Goal: Transaction & Acquisition: Purchase product/service

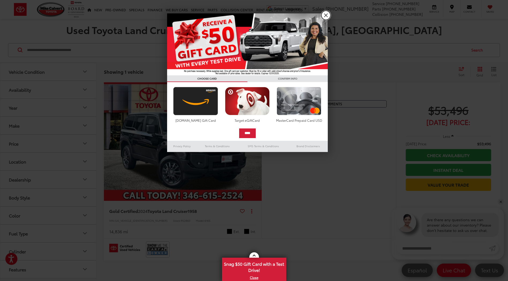
click at [323, 16] on link "X" at bounding box center [325, 15] width 9 height 9
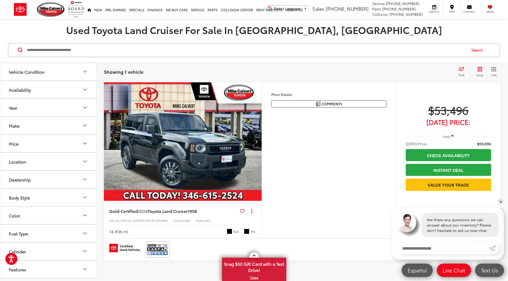
scroll to position [27, 0]
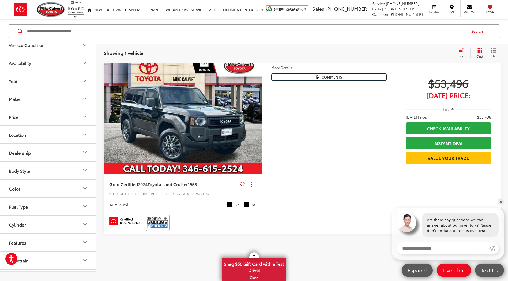
click at [172, 131] on img "2024 Toyota Land Cruiser 1958 0" at bounding box center [183, 114] width 159 height 119
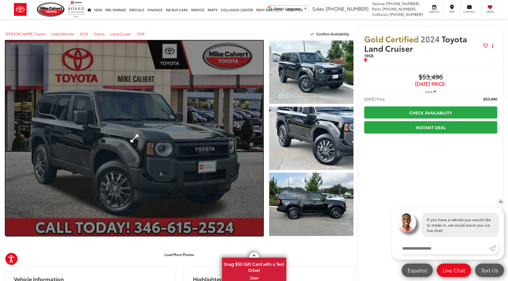
click at [184, 123] on link "Expand Photo 0" at bounding box center [134, 137] width 258 height 195
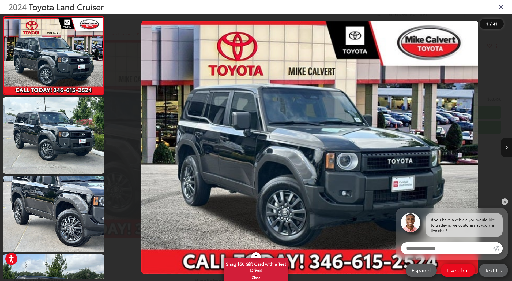
click at [505, 146] on icon "Next image" at bounding box center [506, 148] width 2 height 4
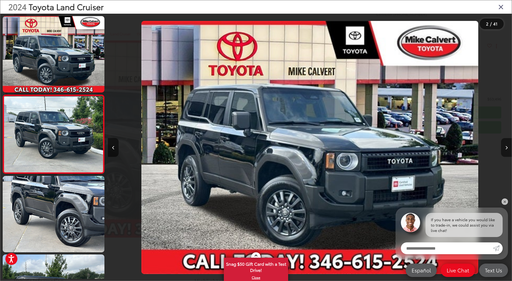
scroll to position [2, 0]
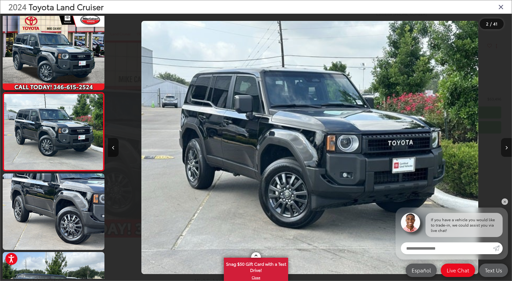
click at [504, 146] on button "Next image" at bounding box center [506, 147] width 11 height 19
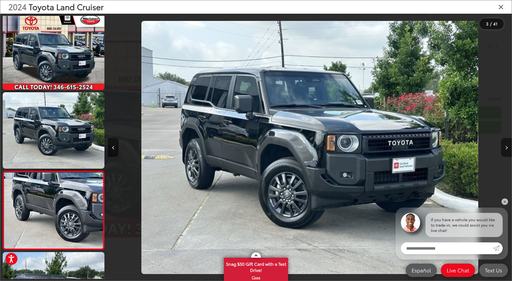
scroll to position [81, 0]
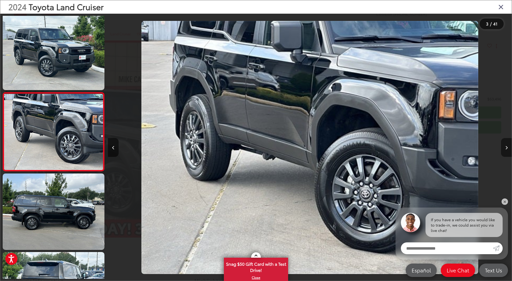
click at [504, 145] on button "Next image" at bounding box center [506, 147] width 11 height 19
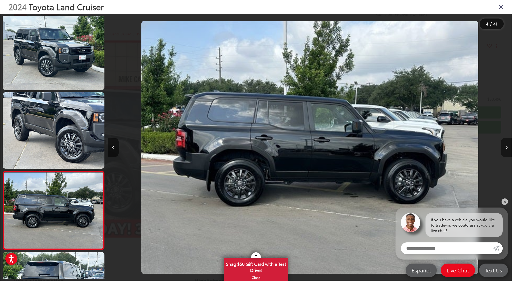
scroll to position [159, 0]
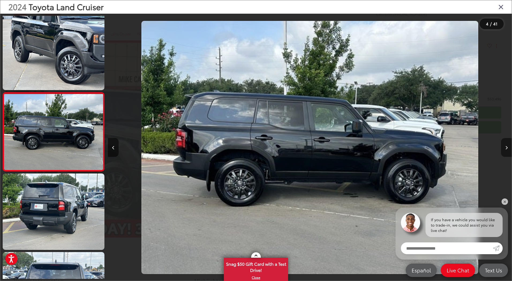
click at [504, 145] on button "Next image" at bounding box center [506, 147] width 11 height 19
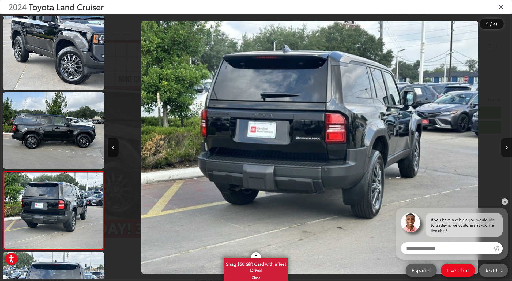
scroll to position [238, 0]
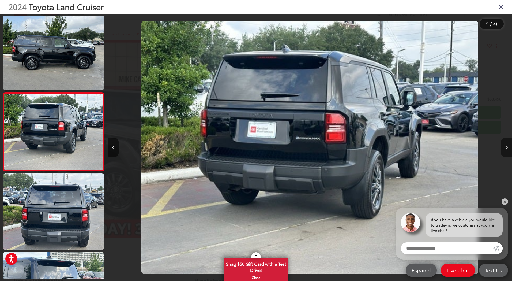
click at [504, 145] on button "Next image" at bounding box center [506, 147] width 11 height 19
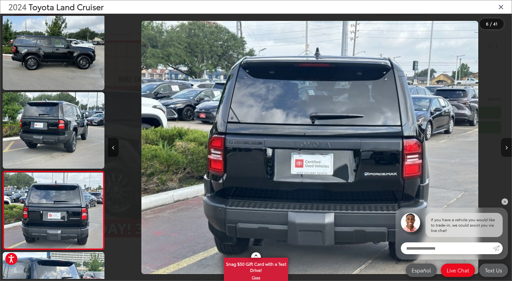
scroll to position [316, 0]
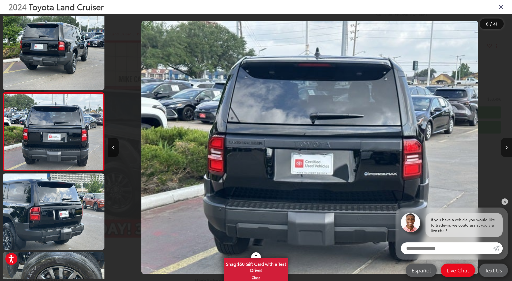
click at [504, 145] on button "Next image" at bounding box center [506, 147] width 11 height 19
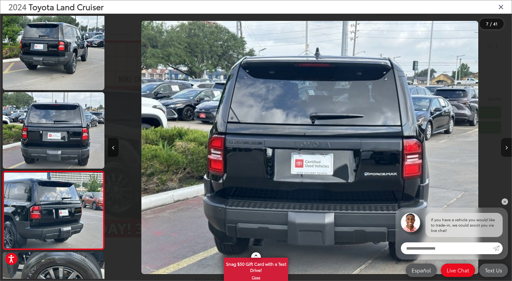
scroll to position [395, 0]
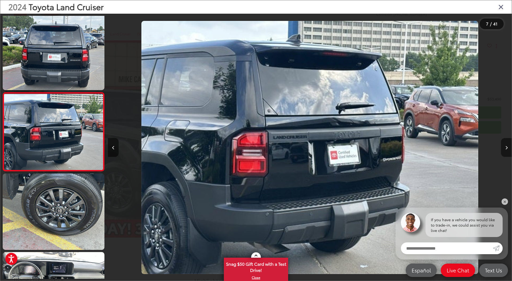
click at [504, 145] on button "Next image" at bounding box center [506, 147] width 11 height 19
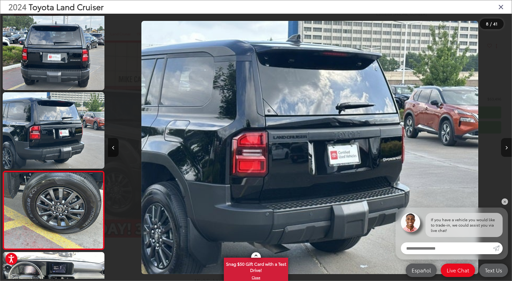
scroll to position [473, 0]
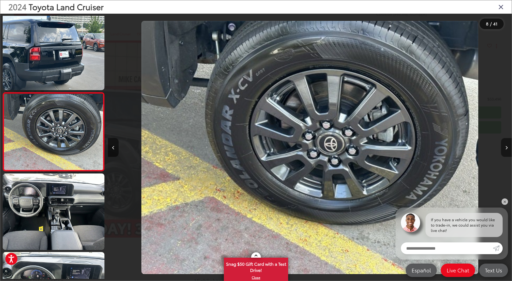
click at [504, 145] on button "Next image" at bounding box center [506, 147] width 11 height 19
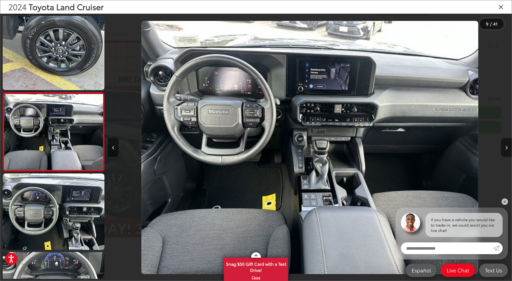
click at [504, 145] on button "Next image" at bounding box center [506, 147] width 11 height 19
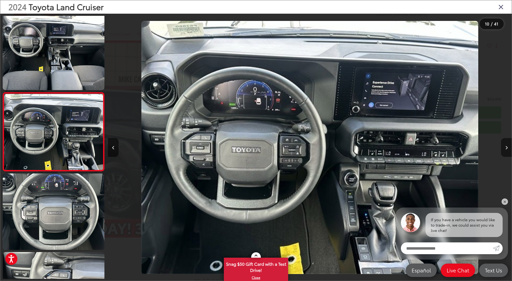
click at [505, 145] on button "Next image" at bounding box center [506, 147] width 11 height 19
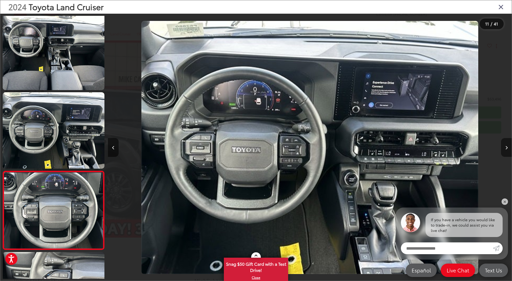
scroll to position [709, 0]
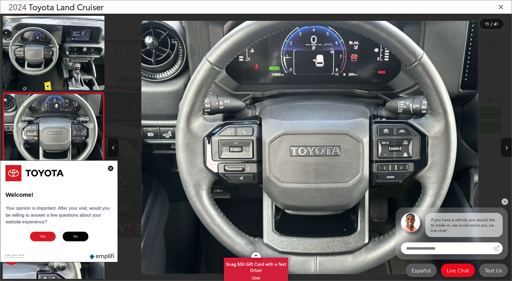
click at [430, 248] on input "Enter your message" at bounding box center [447, 248] width 92 height 12
click at [111, 168] on img at bounding box center [110, 168] width 5 height 5
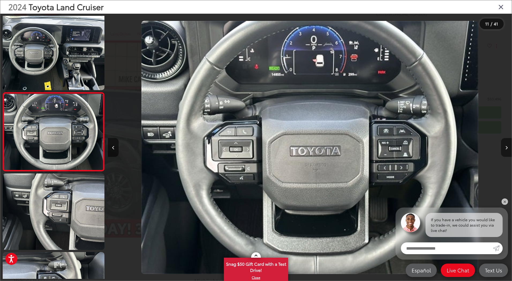
click at [507, 144] on button "Next image" at bounding box center [506, 147] width 11 height 19
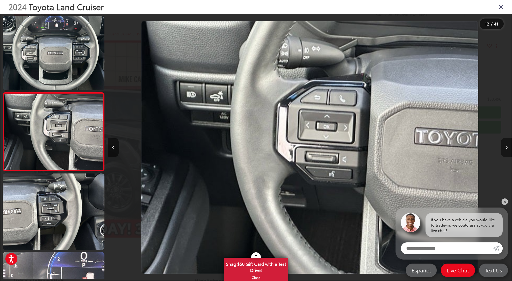
click at [507, 144] on button "Next image" at bounding box center [506, 147] width 11 height 19
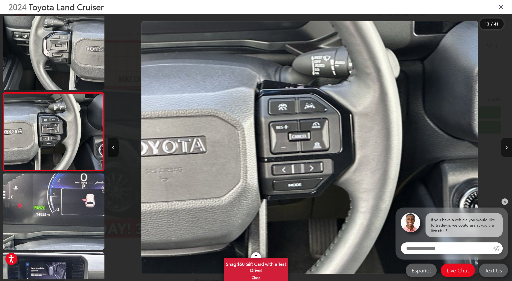
click at [507, 144] on button "Next image" at bounding box center [506, 147] width 11 height 19
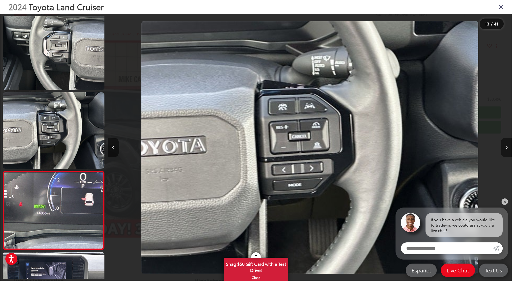
scroll to position [944, 0]
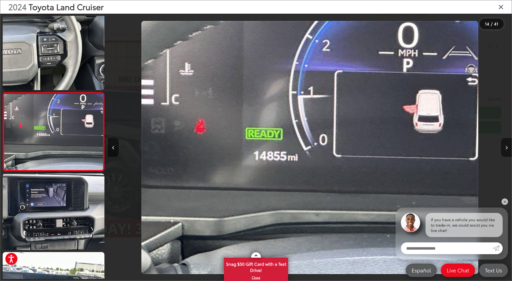
click at [507, 144] on button "Next image" at bounding box center [506, 147] width 11 height 19
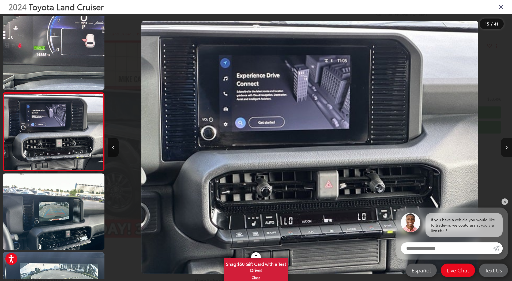
click at [507, 144] on button "Next image" at bounding box center [506, 147] width 11 height 19
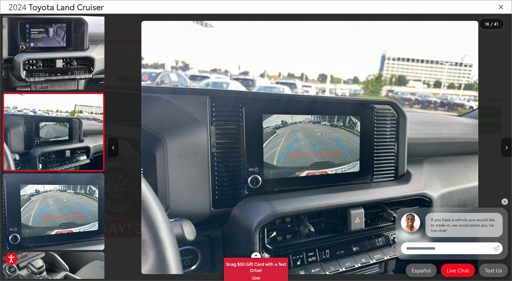
click at [507, 144] on button "Next image" at bounding box center [506, 147] width 11 height 19
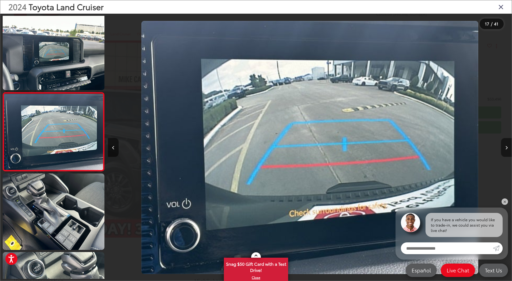
click at [507, 144] on button "Next image" at bounding box center [506, 147] width 11 height 19
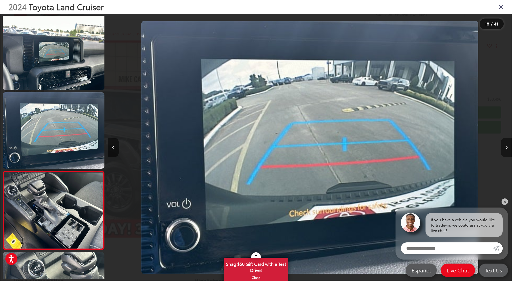
scroll to position [1258, 0]
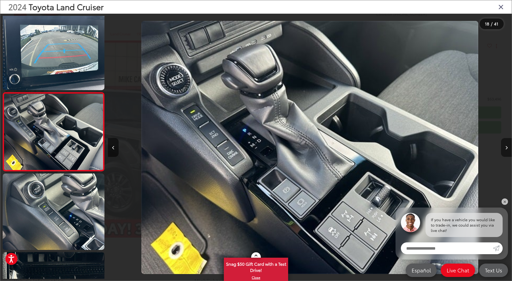
click at [506, 145] on button "Next image" at bounding box center [506, 147] width 11 height 19
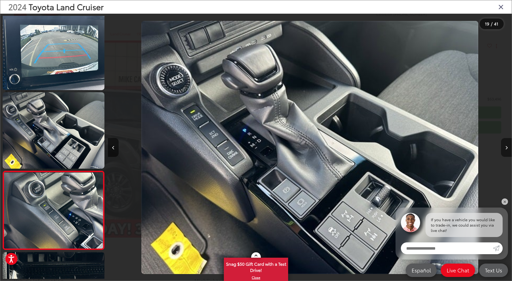
scroll to position [1336, 0]
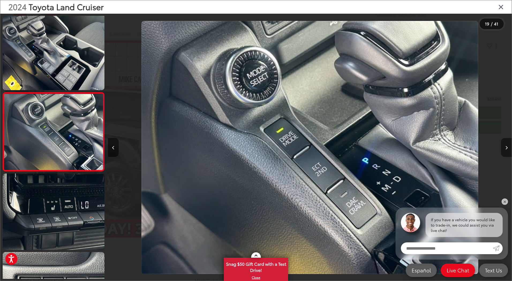
click at [506, 145] on button "Next image" at bounding box center [506, 147] width 11 height 19
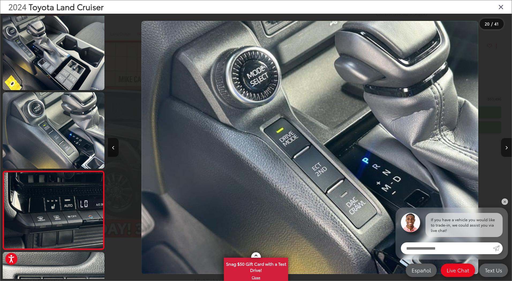
scroll to position [1415, 0]
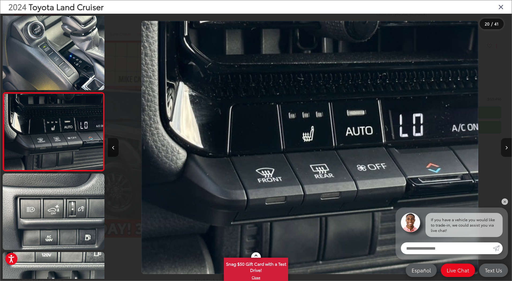
click at [506, 145] on button "Next image" at bounding box center [506, 147] width 11 height 19
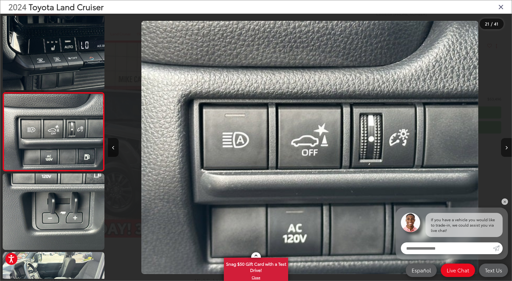
click at [506, 145] on button "Next image" at bounding box center [506, 147] width 11 height 19
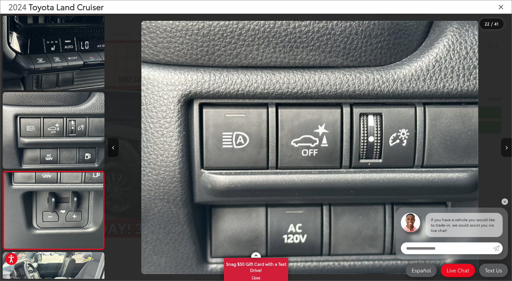
scroll to position [1572, 0]
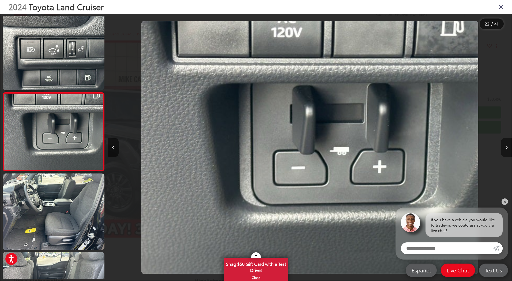
click at [506, 145] on button "Next image" at bounding box center [506, 147] width 11 height 19
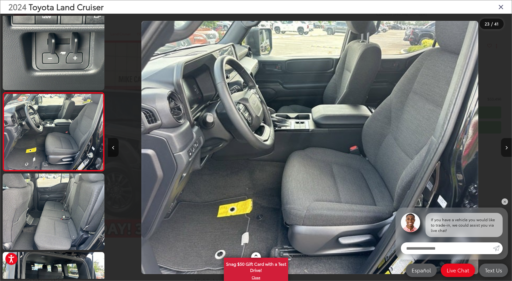
click at [506, 145] on button "Next image" at bounding box center [506, 147] width 11 height 19
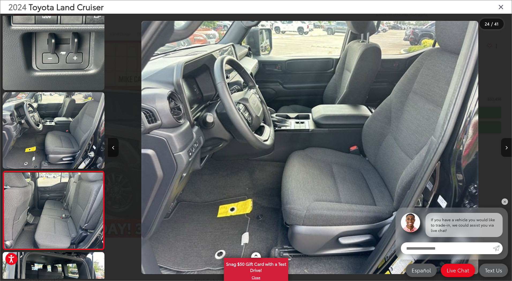
scroll to position [1729, 0]
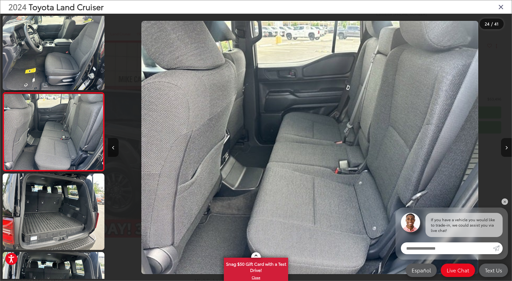
click at [506, 145] on button "Next image" at bounding box center [506, 147] width 11 height 19
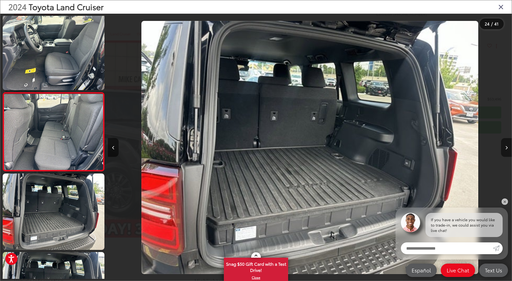
scroll to position [1807, 0]
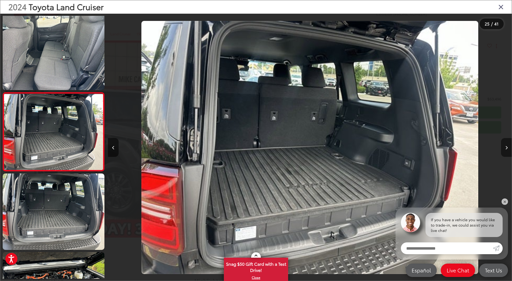
click at [506, 145] on button "Next image" at bounding box center [506, 147] width 11 height 19
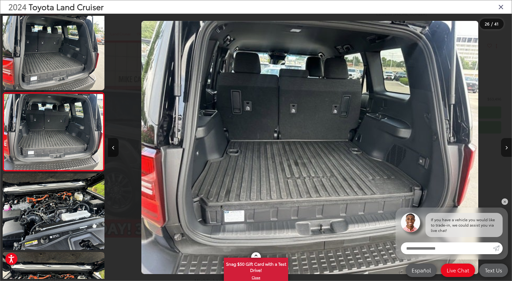
click at [506, 145] on button "Next image" at bounding box center [506, 147] width 11 height 19
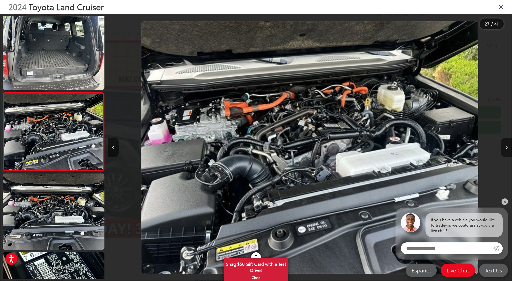
click at [506, 145] on button "Next image" at bounding box center [506, 147] width 11 height 19
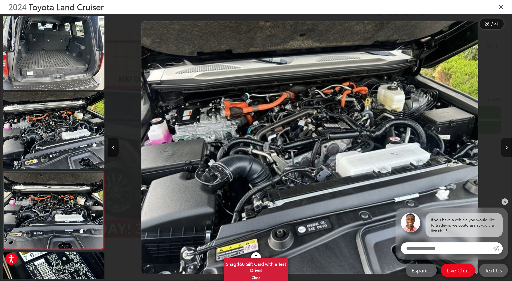
scroll to position [2043, 0]
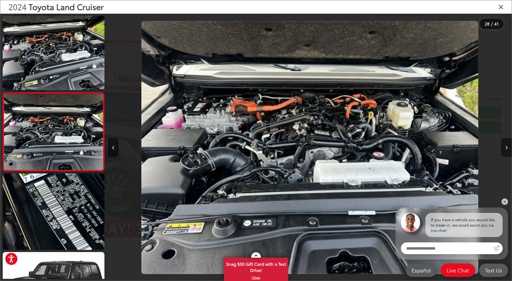
click at [506, 145] on button "Next image" at bounding box center [506, 147] width 11 height 19
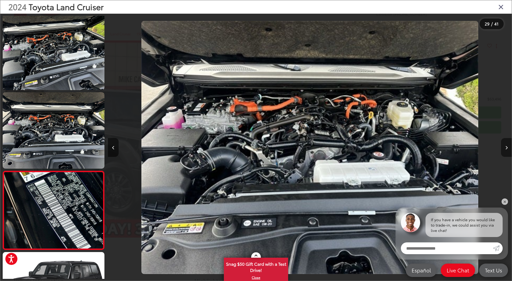
scroll to position [2121, 0]
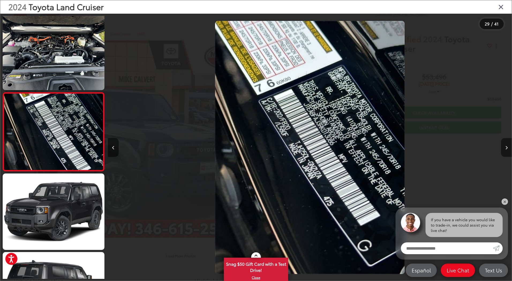
click at [506, 145] on button "Next image" at bounding box center [506, 147] width 11 height 19
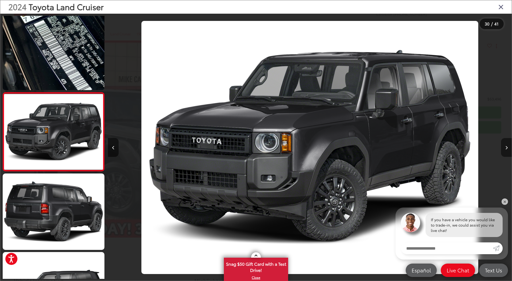
click at [506, 145] on button "Next image" at bounding box center [506, 147] width 11 height 19
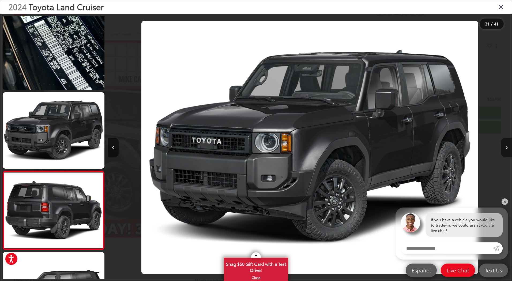
scroll to position [2278, 0]
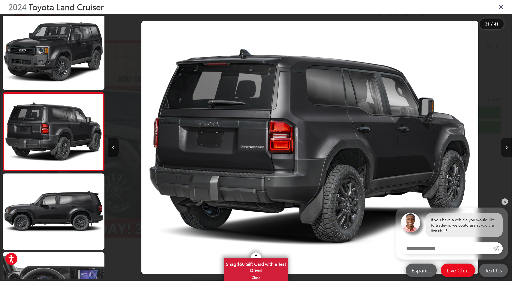
click at [506, 145] on button "Next image" at bounding box center [506, 147] width 11 height 19
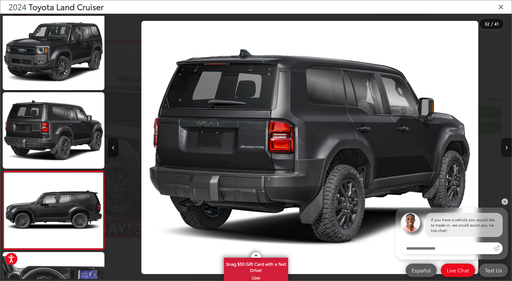
scroll to position [2356, 0]
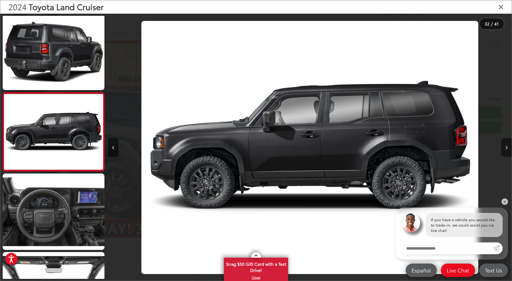
click at [506, 145] on button "Next image" at bounding box center [506, 147] width 11 height 19
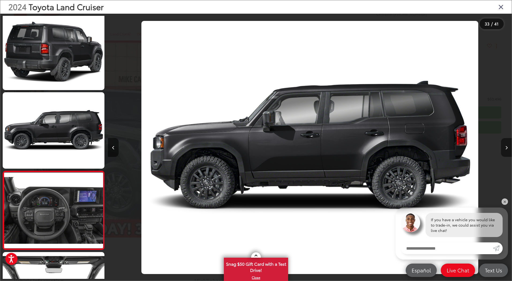
scroll to position [2435, 0]
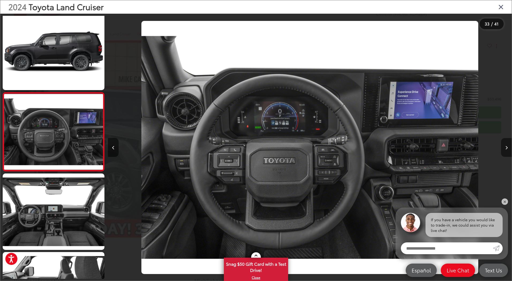
click at [506, 145] on button "Next image" at bounding box center [506, 147] width 11 height 19
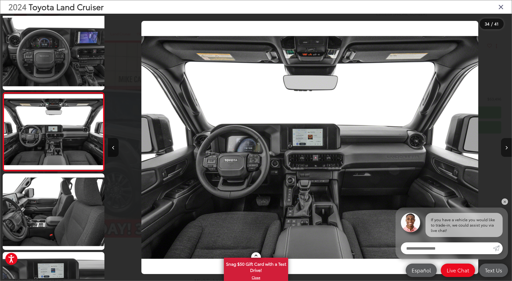
click at [506, 145] on button "Next image" at bounding box center [506, 147] width 11 height 19
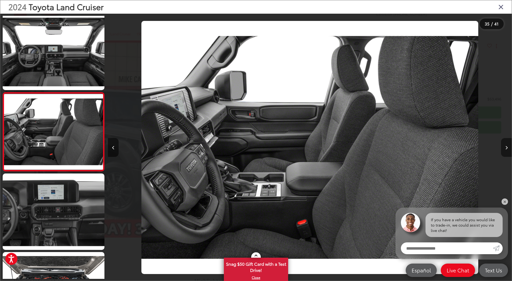
click at [506, 145] on button "Next image" at bounding box center [506, 147] width 11 height 19
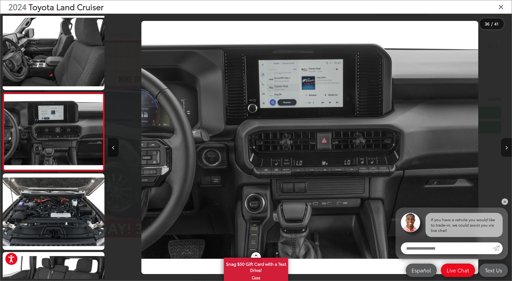
click at [506, 145] on button "Next image" at bounding box center [506, 147] width 11 height 19
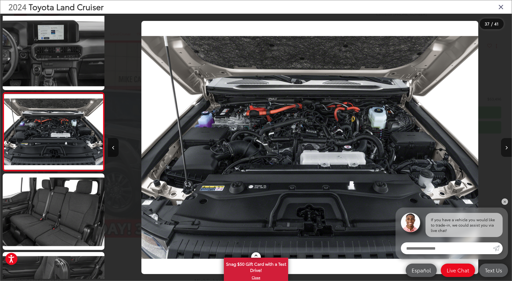
click at [506, 145] on button "Next image" at bounding box center [506, 147] width 11 height 19
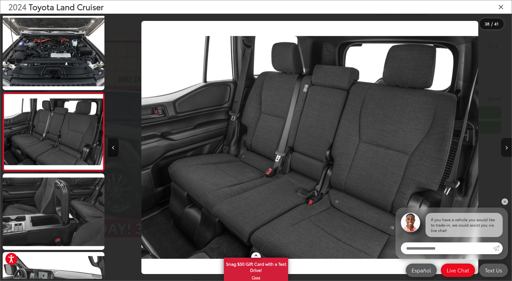
click at [506, 145] on button "Next image" at bounding box center [506, 147] width 11 height 19
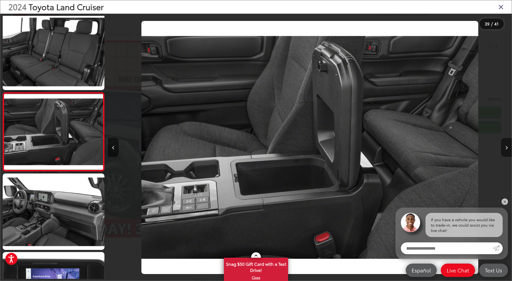
click at [506, 145] on button "Next image" at bounding box center [506, 147] width 11 height 19
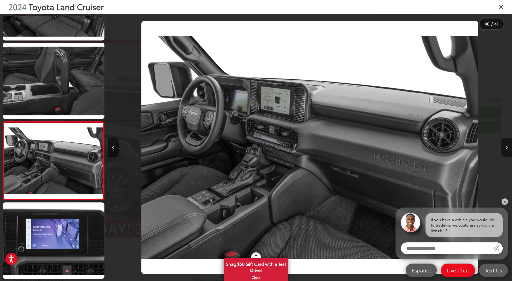
click at [506, 145] on button "Next image" at bounding box center [506, 147] width 11 height 19
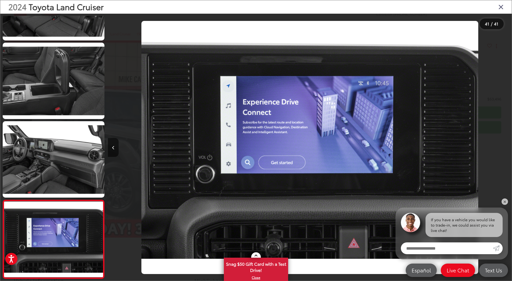
click at [506, 145] on div at bounding box center [461, 147] width 101 height 267
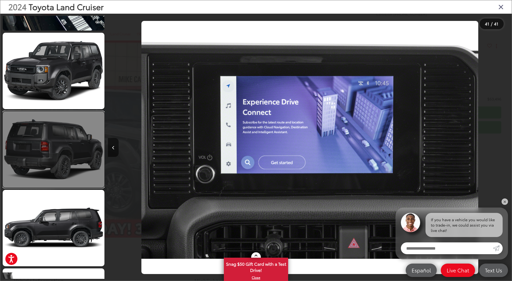
click at [52, 138] on link at bounding box center [54, 149] width 102 height 76
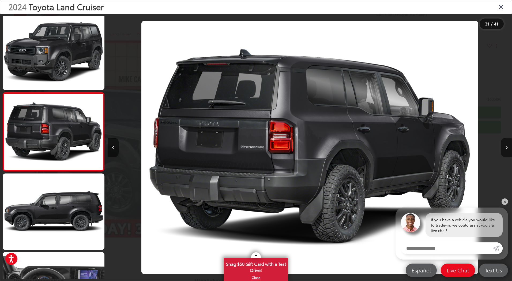
click at [499, 6] on icon "Close gallery" at bounding box center [500, 6] width 5 height 7
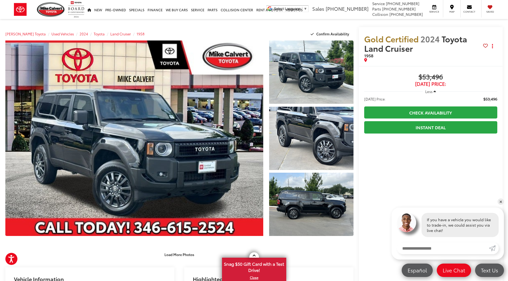
click at [414, 247] on input "Enter your message" at bounding box center [443, 248] width 92 height 12
click at [468, 7] on icon at bounding box center [469, 7] width 5 height 0
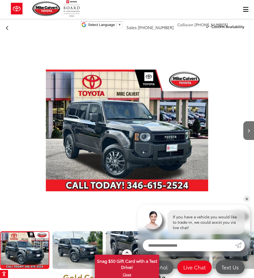
click at [175, 246] on input "Enter your message" at bounding box center [189, 246] width 92 height 12
type input "*"
type input "**********"
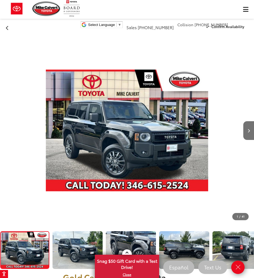
click at [32, 113] on div at bounding box center [19, 130] width 38 height 190
drag, startPoint x: 30, startPoint y: 111, endPoint x: 36, endPoint y: 83, distance: 28.5
click at [36, 83] on div at bounding box center [19, 130] width 38 height 190
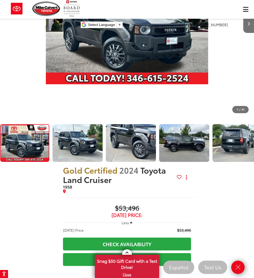
scroll to position [80, 0]
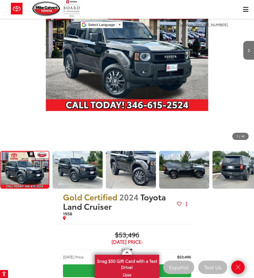
click at [221, 47] on div at bounding box center [235, 50] width 38 height 190
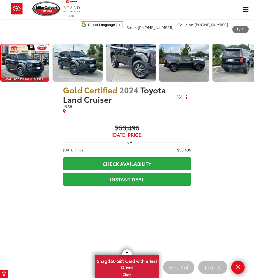
scroll to position [241, 0]
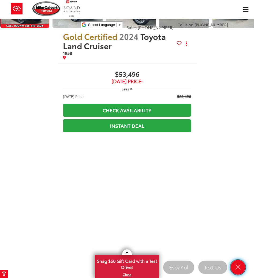
click at [236, 266] on icon "Close" at bounding box center [237, 267] width 7 height 7
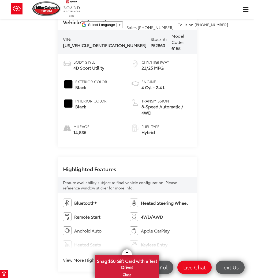
scroll to position [884, 0]
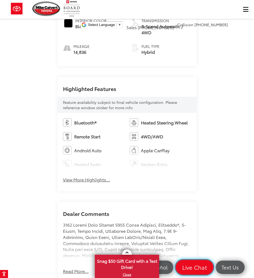
click at [193, 268] on span "Live Chat" at bounding box center [194, 267] width 31 height 7
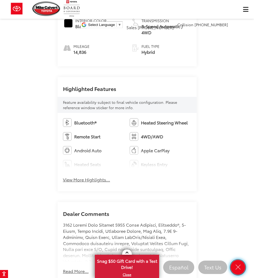
click at [237, 266] on icon "Close" at bounding box center [237, 267] width 7 height 7
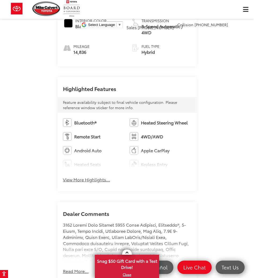
click at [195, 267] on span "Live Chat" at bounding box center [194, 267] width 31 height 7
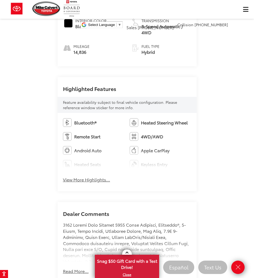
scroll to position [1125, 0]
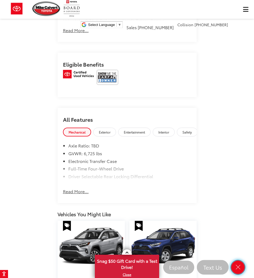
click at [237, 267] on icon "Close" at bounding box center [238, 267] width 7 height 7
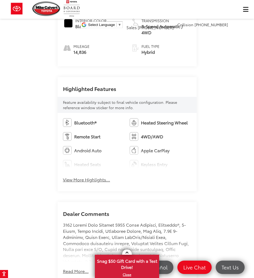
scroll to position [911, 0]
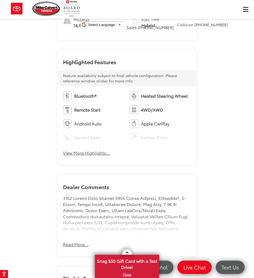
click at [80, 242] on button "Read More..." at bounding box center [76, 245] width 26 height 6
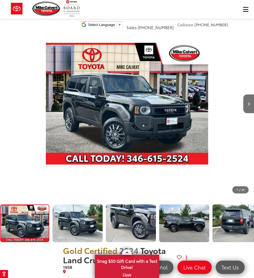
scroll to position [0, 0]
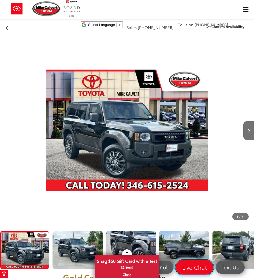
click at [195, 266] on span "Live Chat" at bounding box center [194, 267] width 31 height 7
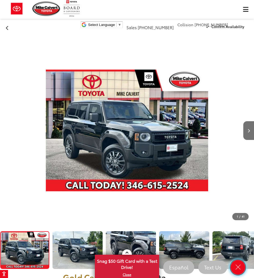
click at [237, 267] on icon "Close" at bounding box center [237, 267] width 7 height 7
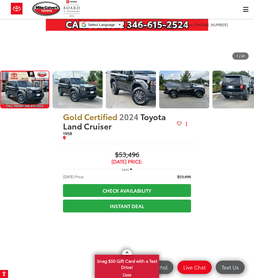
scroll to position [187, 0]
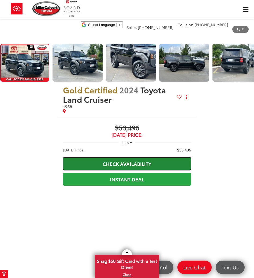
click at [133, 157] on link "Check Availability" at bounding box center [127, 163] width 128 height 13
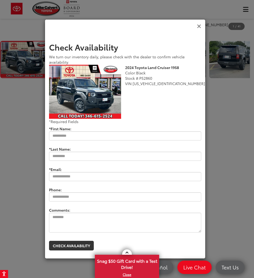
click at [200, 24] on icon "Close" at bounding box center [199, 27] width 4 height 6
